Goal: Check status

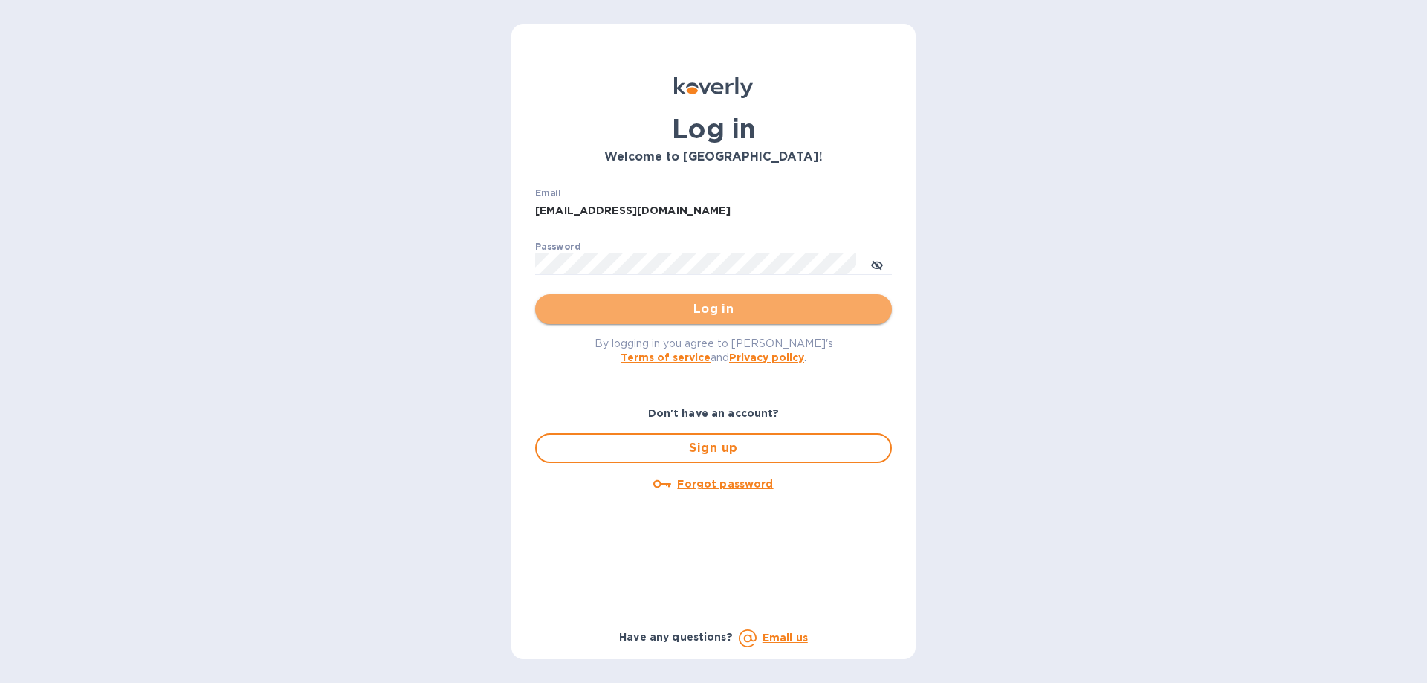
click at [648, 316] on span "Log in" at bounding box center [713, 309] width 333 height 18
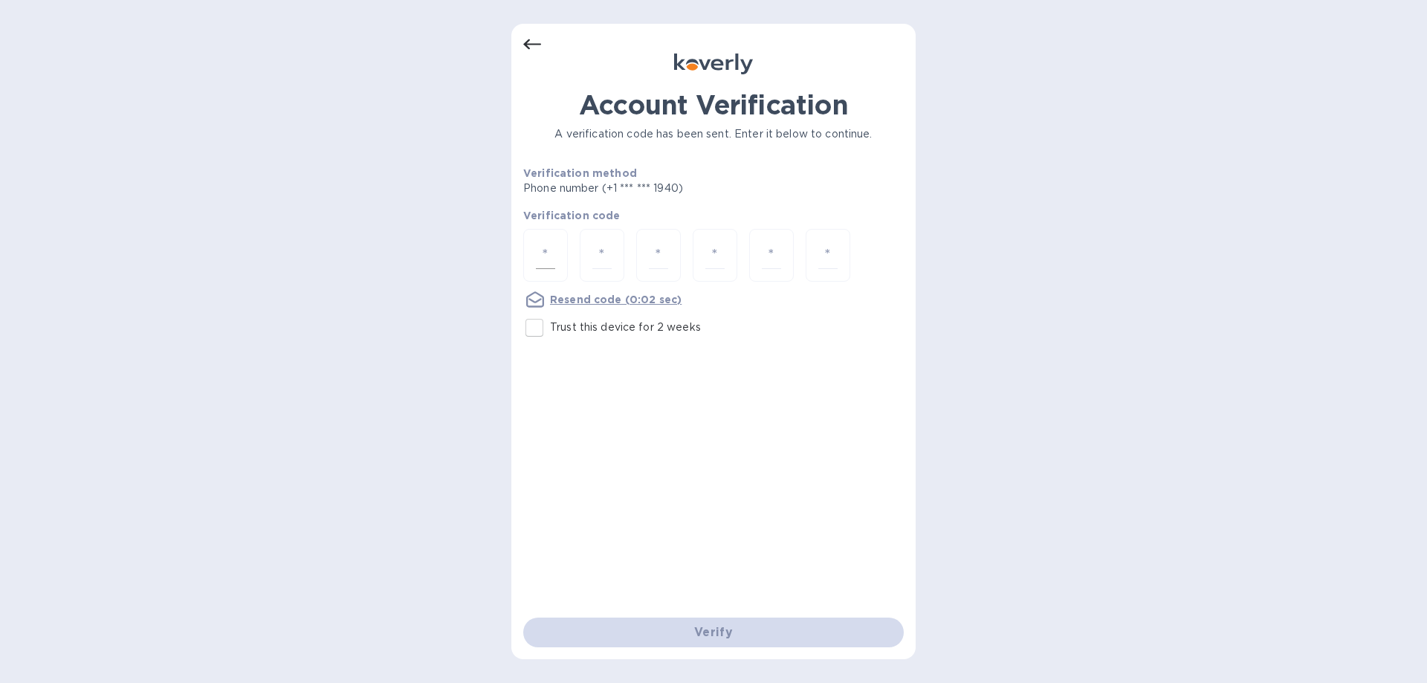
click at [548, 252] on input "number" at bounding box center [545, 255] width 19 height 27
type input "7"
type input "8"
type input "1"
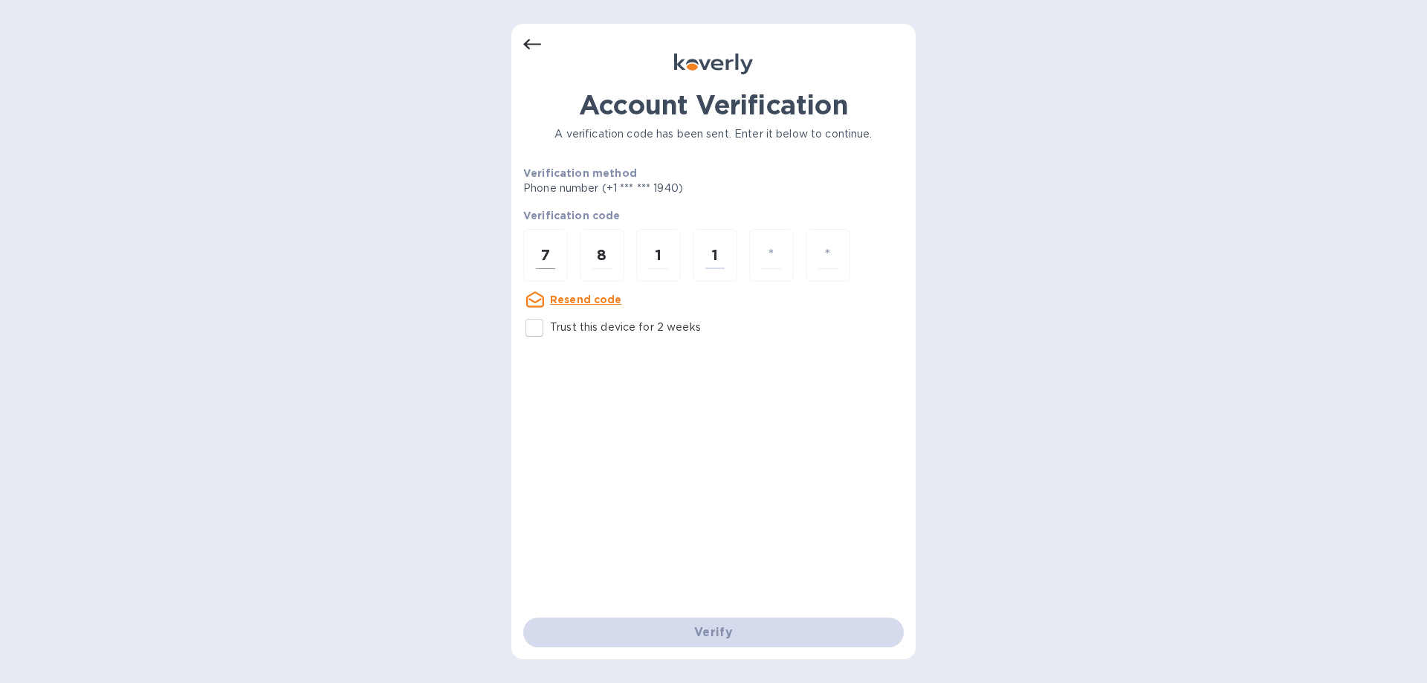
type input "5"
type input "9"
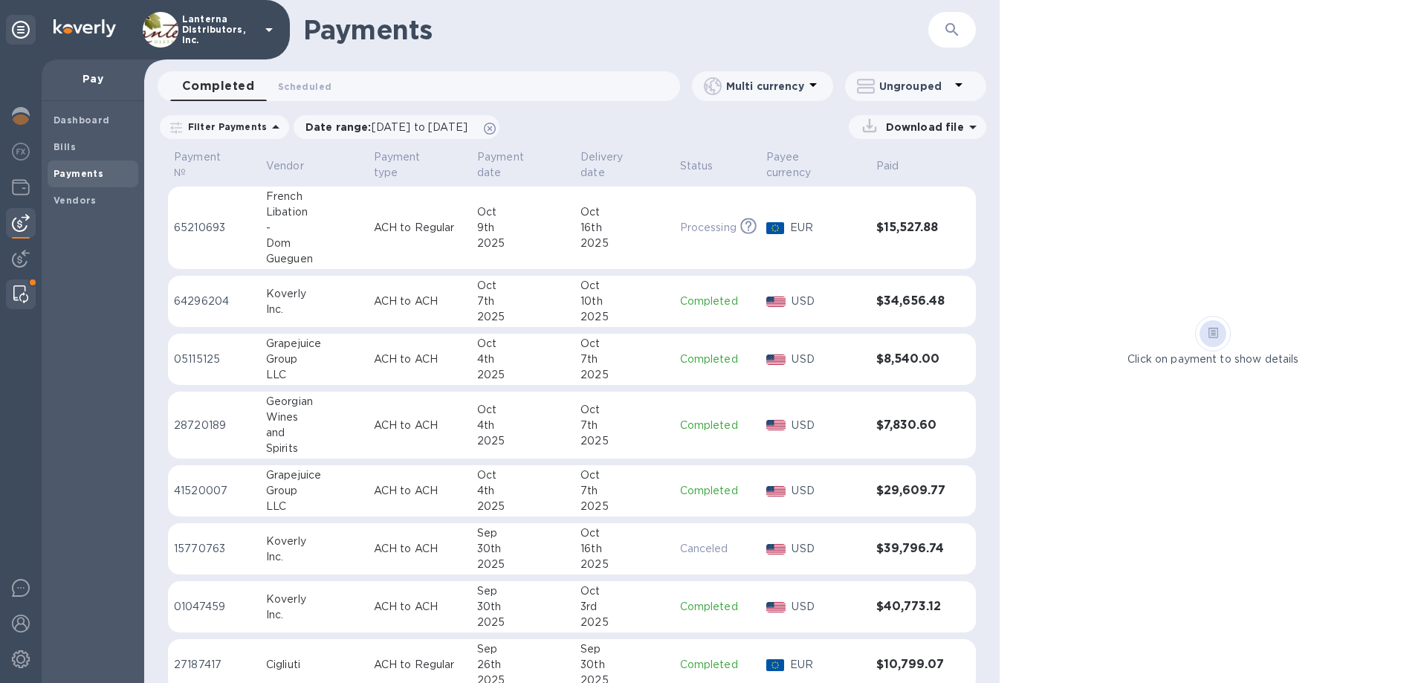
click at [18, 291] on img at bounding box center [20, 294] width 15 height 18
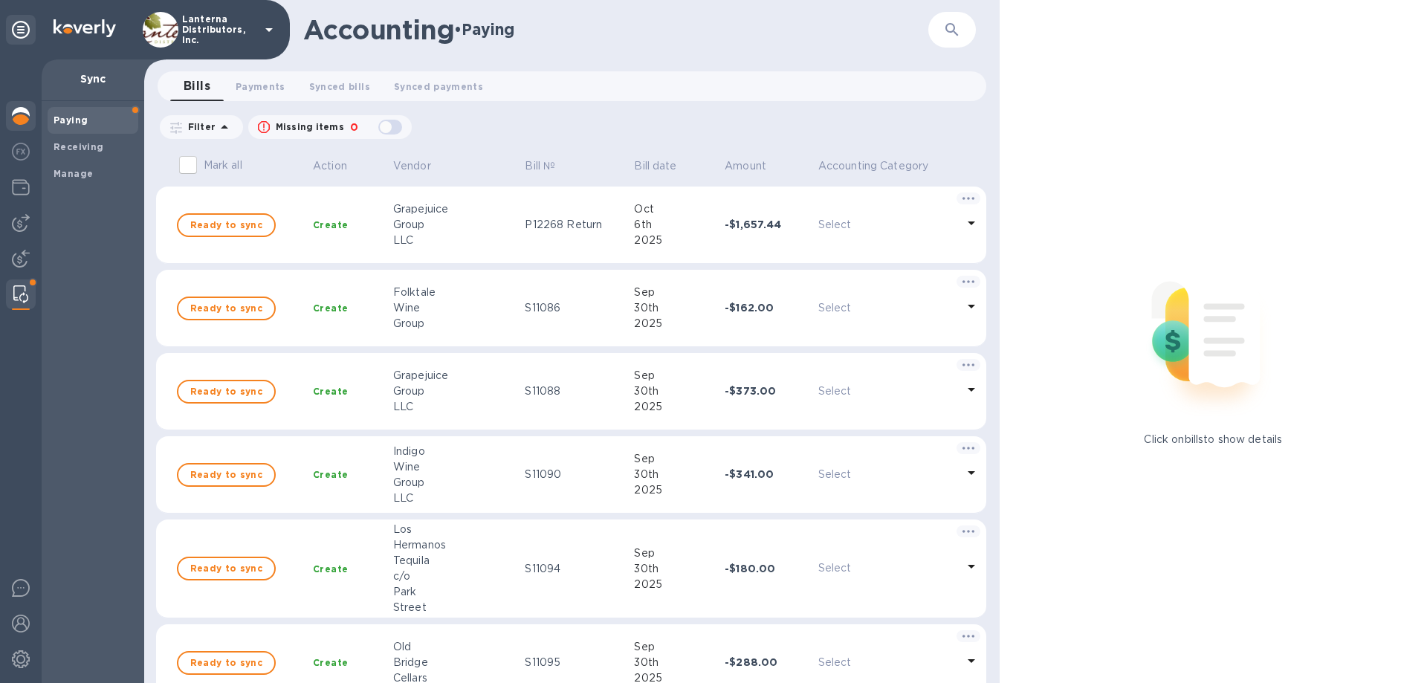
click at [25, 117] on img at bounding box center [21, 116] width 18 height 18
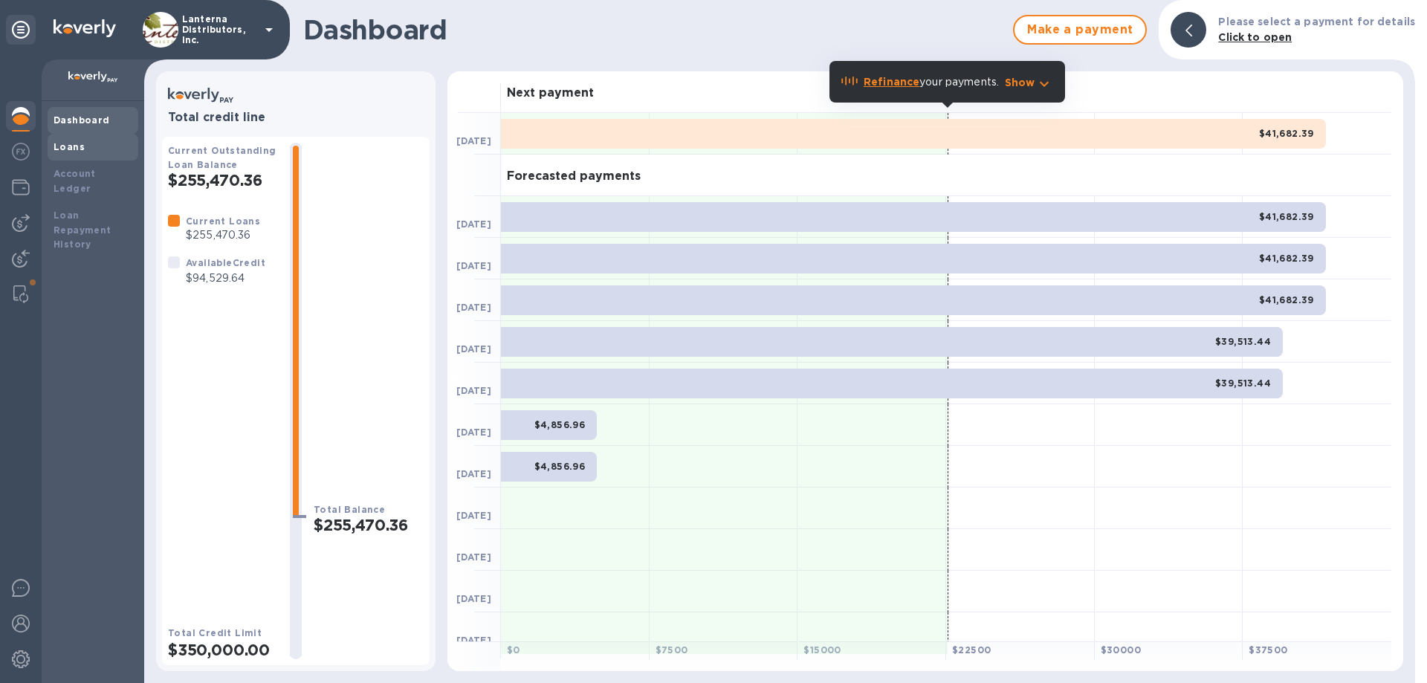
click at [81, 148] on b "Loans" at bounding box center [69, 146] width 31 height 11
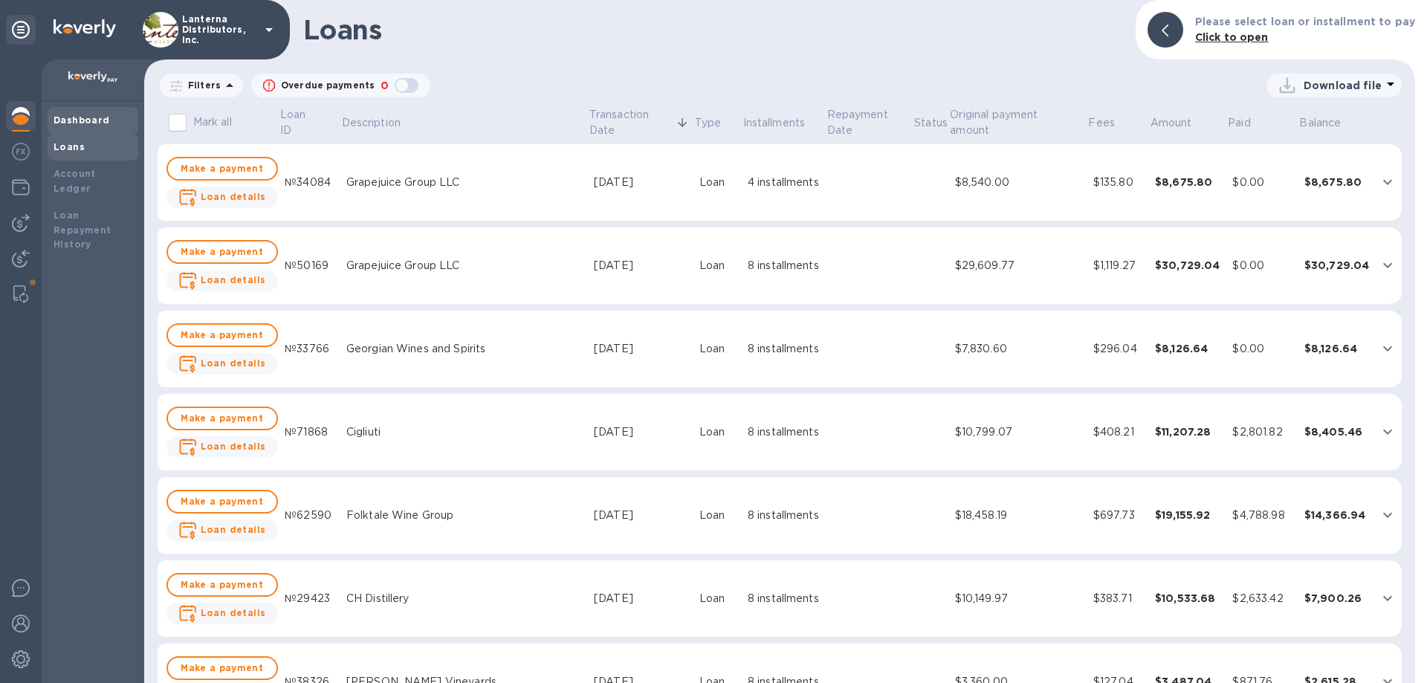
click at [77, 119] on b "Dashboard" at bounding box center [82, 119] width 56 height 11
